Goal: Transaction & Acquisition: Purchase product/service

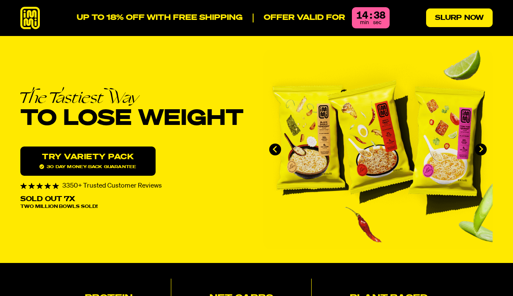
click at [469, 23] on link "Slurp Now" at bounding box center [459, 17] width 67 height 19
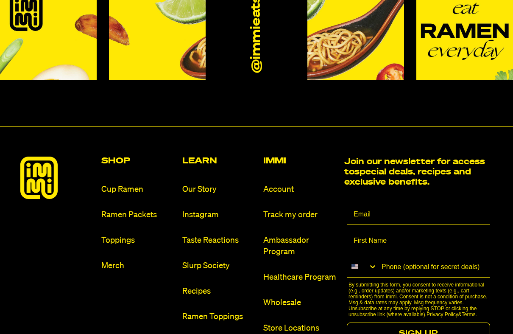
scroll to position [4730, 0]
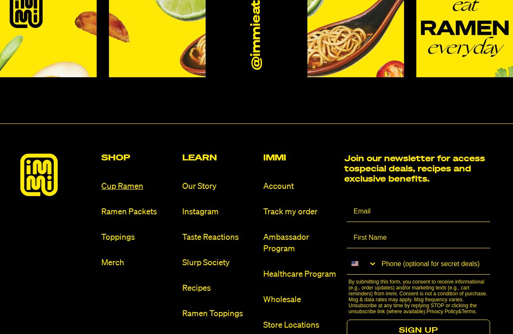
click at [128, 181] on link "Cup Ramen" at bounding box center [138, 186] width 74 height 11
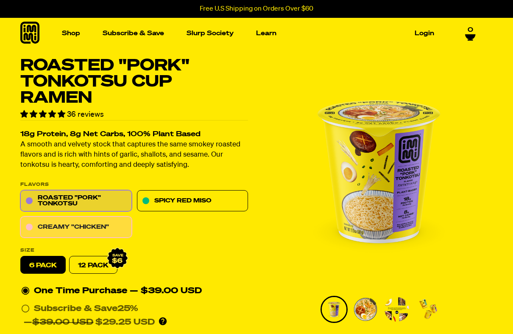
click at [107, 226] on link "Creamy "Chicken"" at bounding box center [76, 227] width 112 height 21
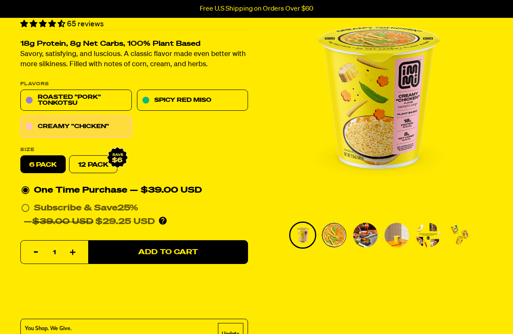
scroll to position [106, 0]
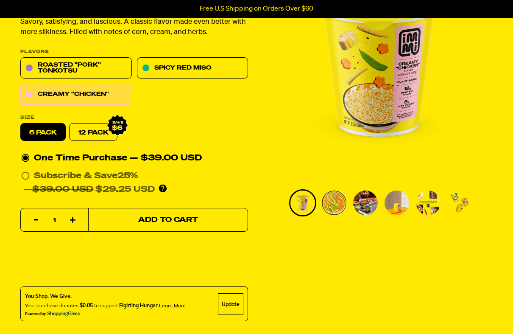
click at [166, 223] on button "Add to Cart" at bounding box center [168, 220] width 160 height 24
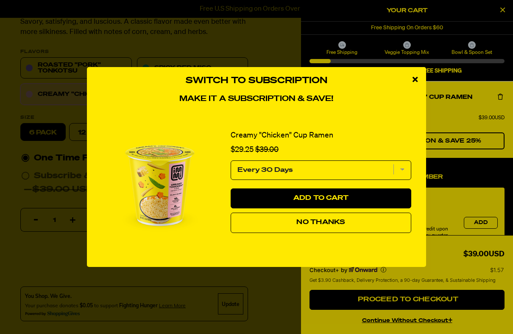
click at [308, 220] on span "No Thanks" at bounding box center [320, 222] width 49 height 7
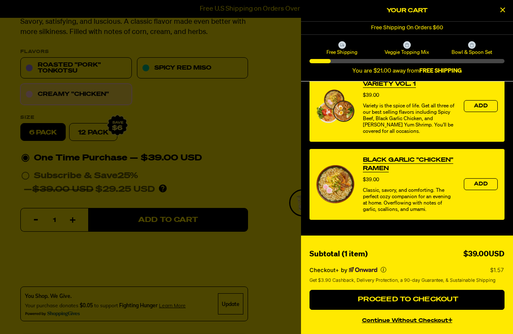
scroll to position [388, 0]
click at [399, 161] on link "Black Garlic "Chicken" Ramen" at bounding box center [409, 164] width 92 height 17
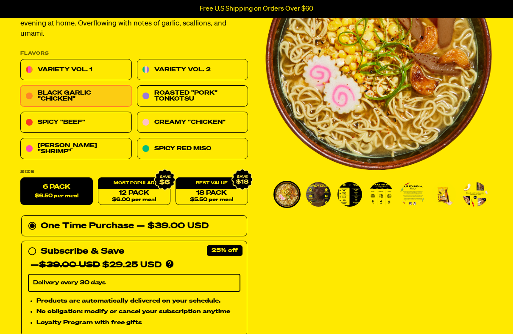
scroll to position [124, 0]
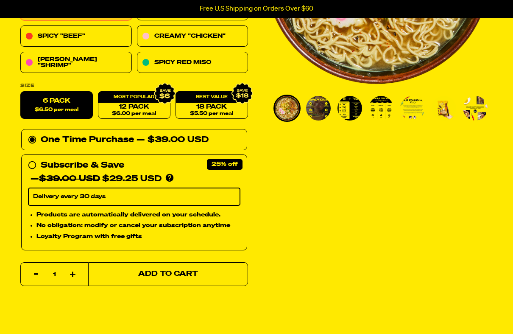
scroll to position [201, 0]
click at [180, 271] on span "Add to Cart" at bounding box center [168, 274] width 60 height 7
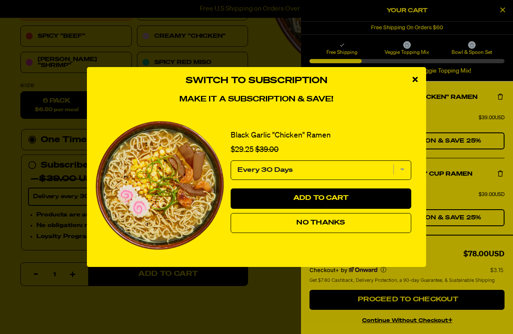
click at [413, 80] on icon "close modal" at bounding box center [415, 79] width 5 height 8
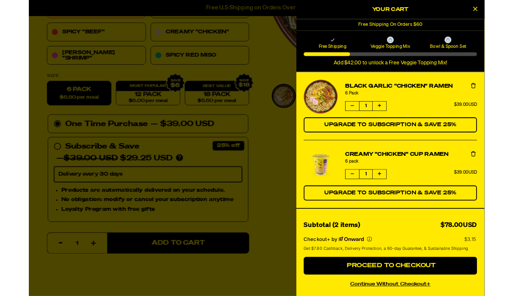
scroll to position [0, 0]
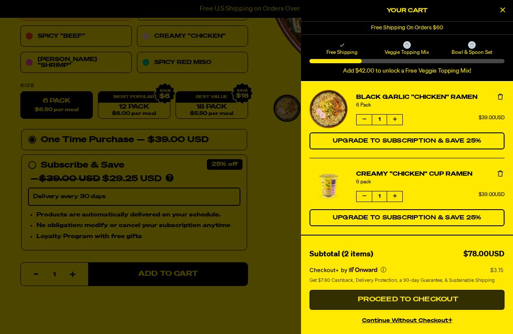
click at [406, 296] on span "Proceed to Checkout" at bounding box center [407, 299] width 103 height 7
